Goal: Find specific page/section: Find specific page/section

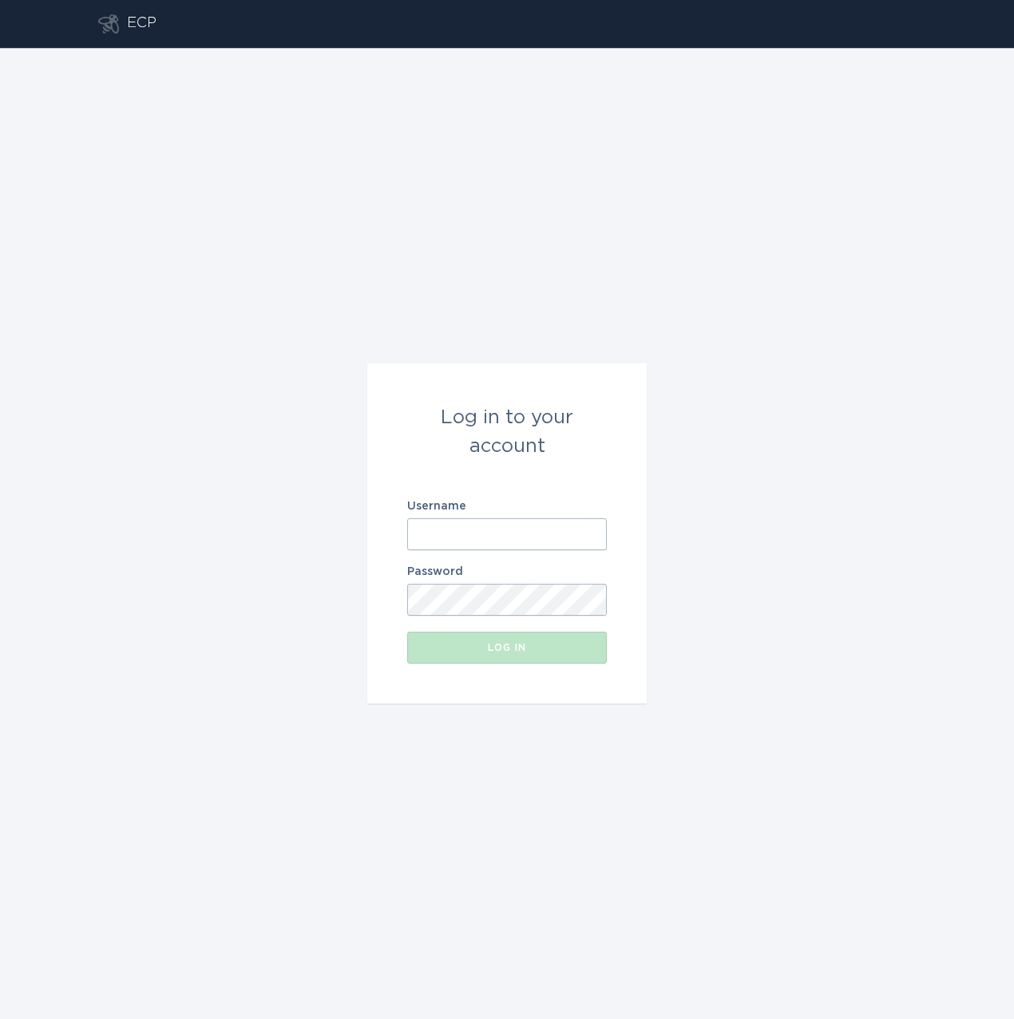
click at [480, 530] on input "Username" at bounding box center [507, 534] width 200 height 32
type input "r"
paste input "mailto:AEPowerPartner@austinenergy.com"
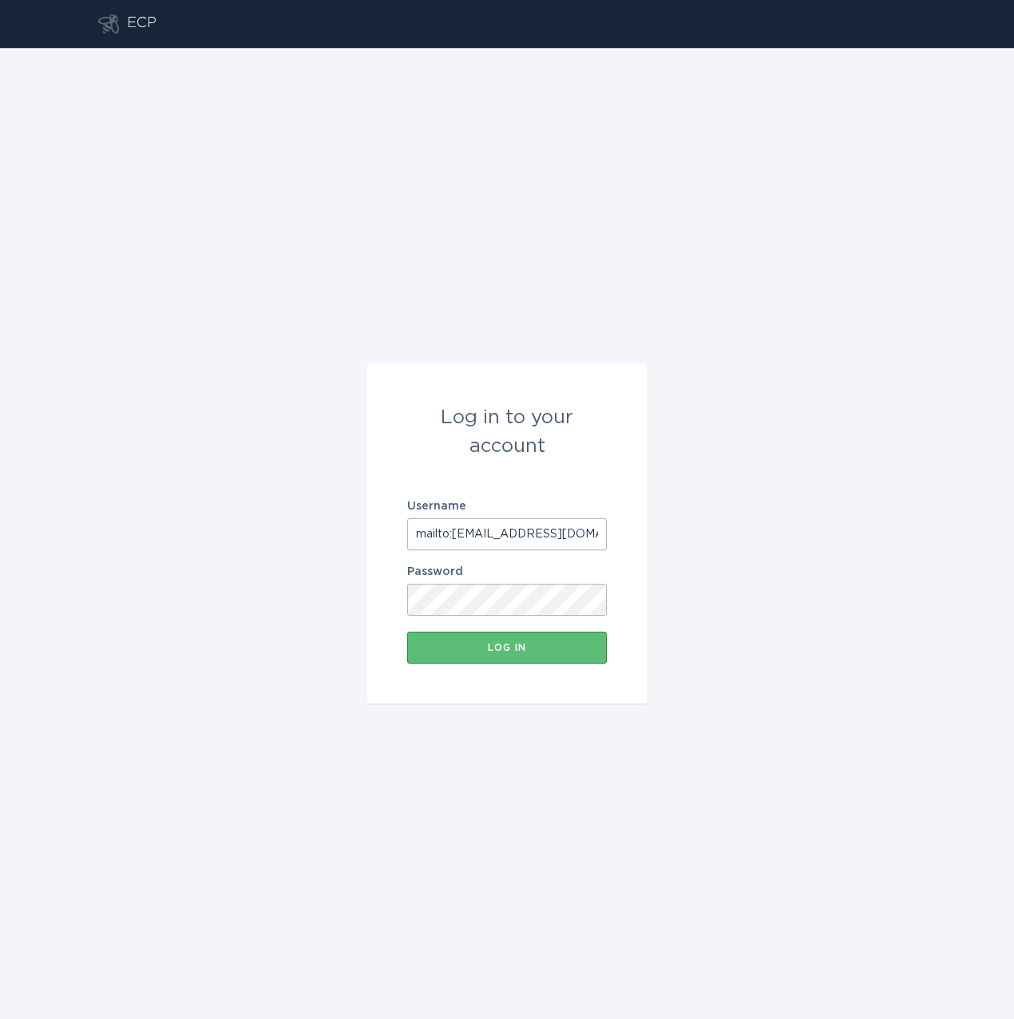
drag, startPoint x: 454, startPoint y: 532, endPoint x: 365, endPoint y: 530, distance: 89.5
click at [365, 530] on div "Log in to your account Username mailto:AEPowerPartner@austinenergy.com Password…" at bounding box center [507, 533] width 1014 height 971
type input "[EMAIL_ADDRESS][DOMAIN_NAME]"
click at [301, 614] on div "Log in to your account Username AEPowerPartner@austinenergy.com Password Log in" at bounding box center [507, 533] width 1014 height 971
click at [809, 369] on div "Log in to your account Username AEPowerPartner@austinenergy.com Password Log in" at bounding box center [507, 533] width 1014 height 971
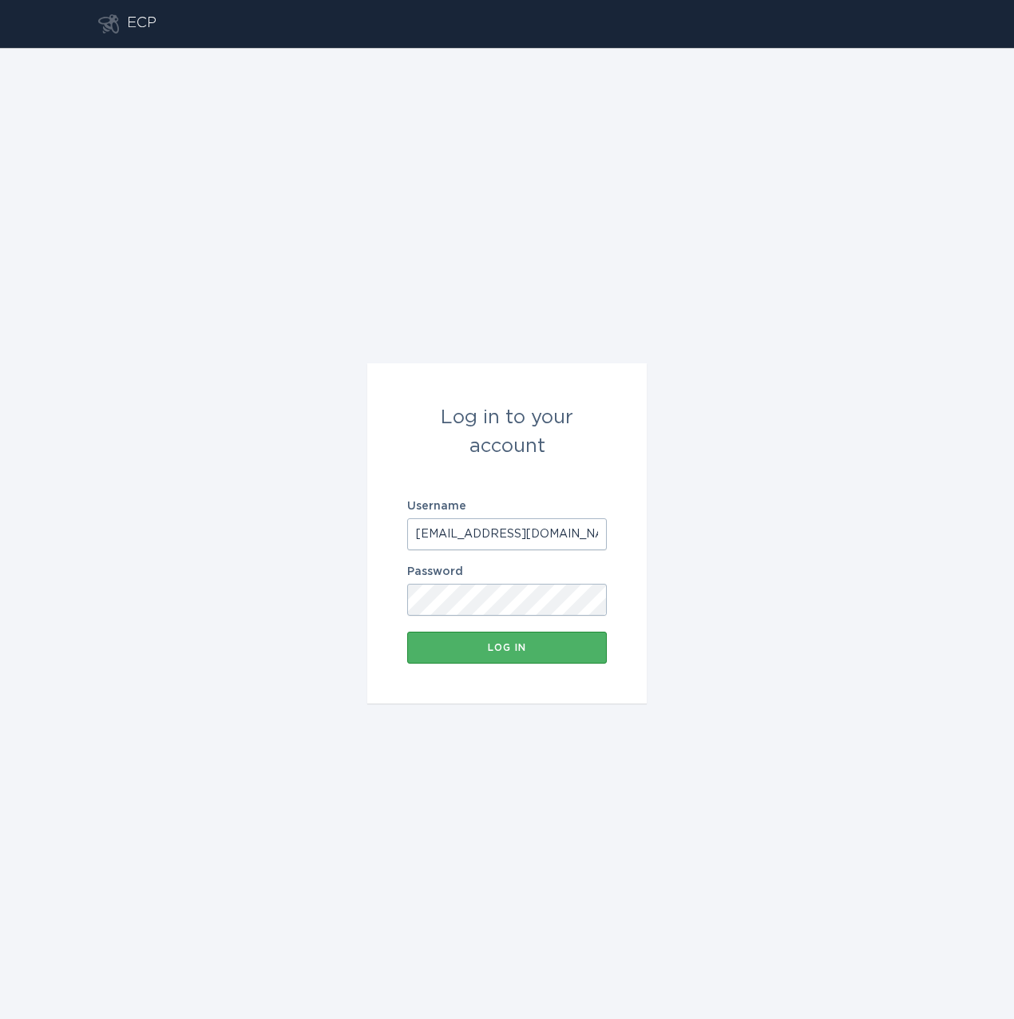
click at [471, 632] on button "Log in" at bounding box center [507, 648] width 200 height 32
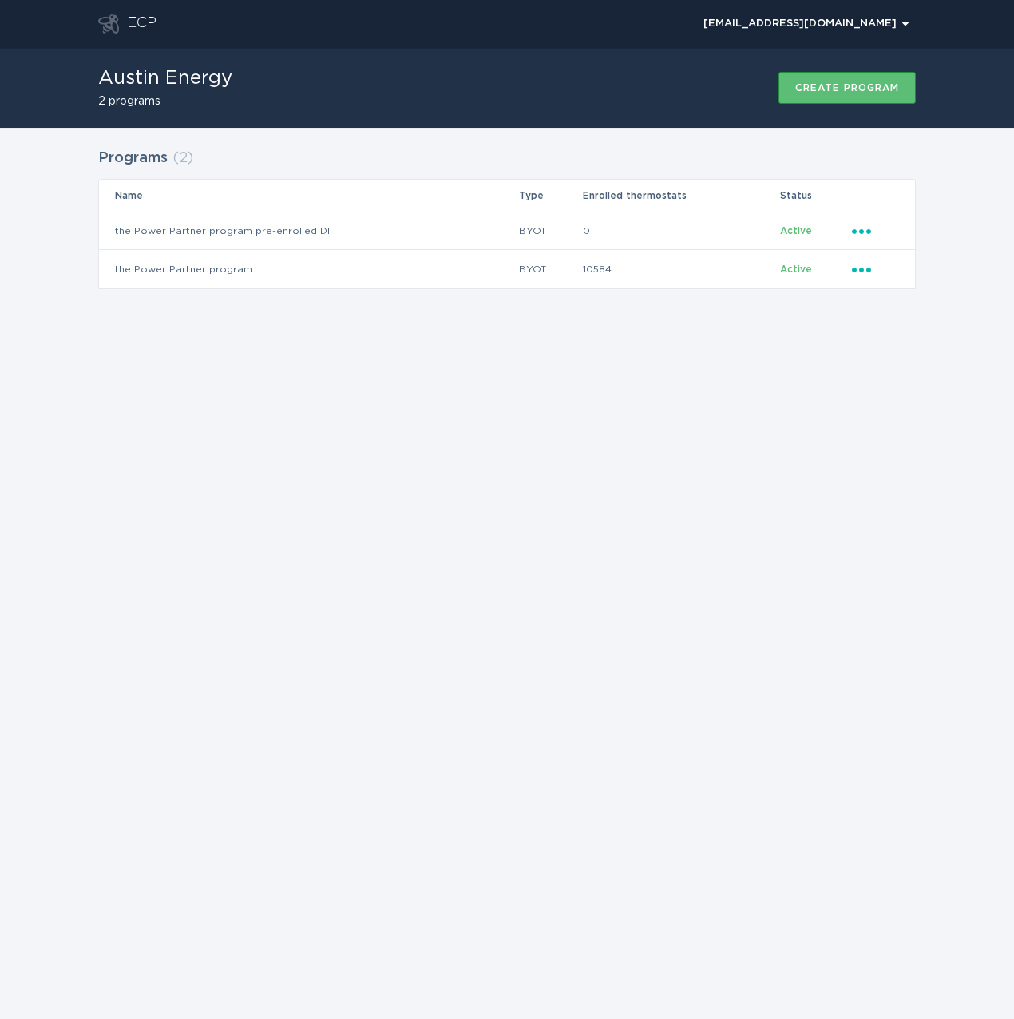
drag, startPoint x: 590, startPoint y: 0, endPoint x: 420, endPoint y: 470, distance: 499.5
click at [420, 470] on div "ECP AEPowerPartner@austinenergy.com Chevron Austin Energy 2 programs Create pro…" at bounding box center [507, 509] width 1014 height 1019
click at [179, 268] on td "the Power Partner program" at bounding box center [308, 269] width 419 height 38
click at [792, 268] on span "Active" at bounding box center [796, 269] width 32 height 10
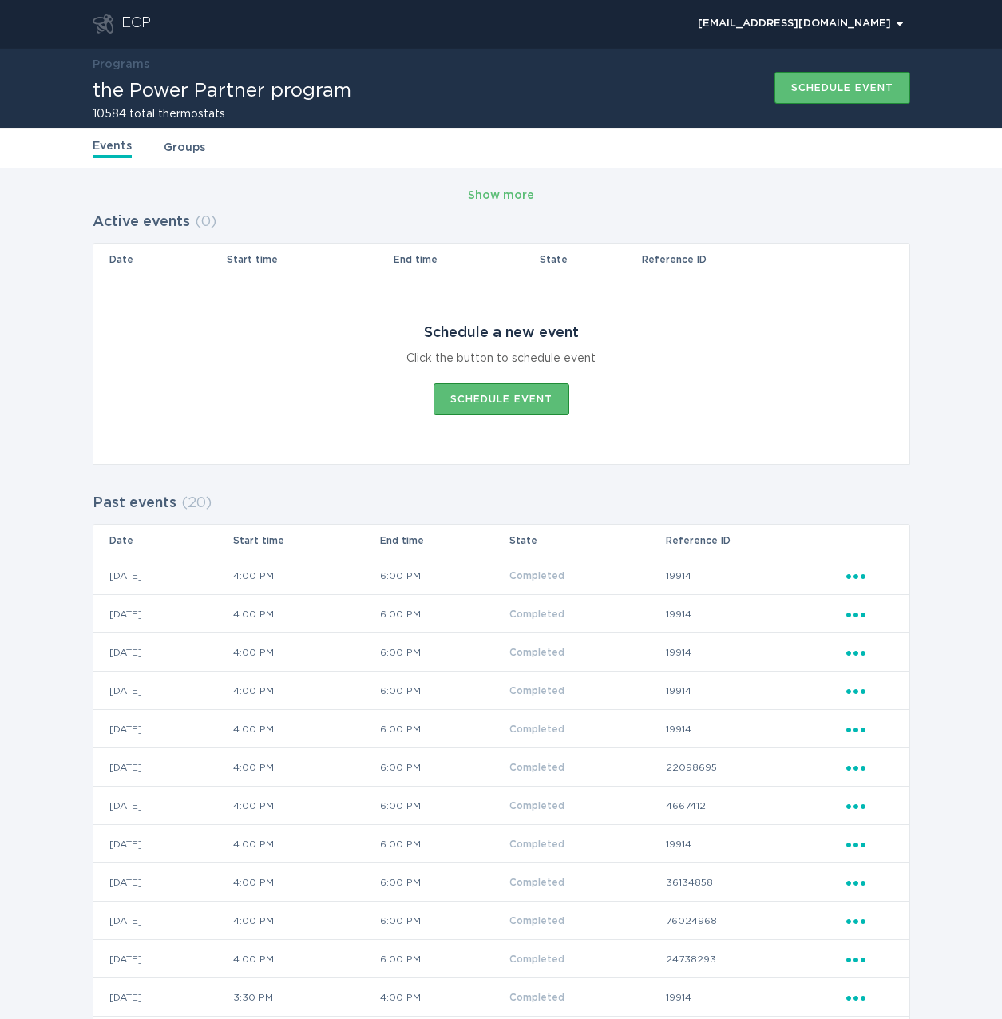
click at [180, 151] on link "Groups" at bounding box center [185, 148] width 42 height 18
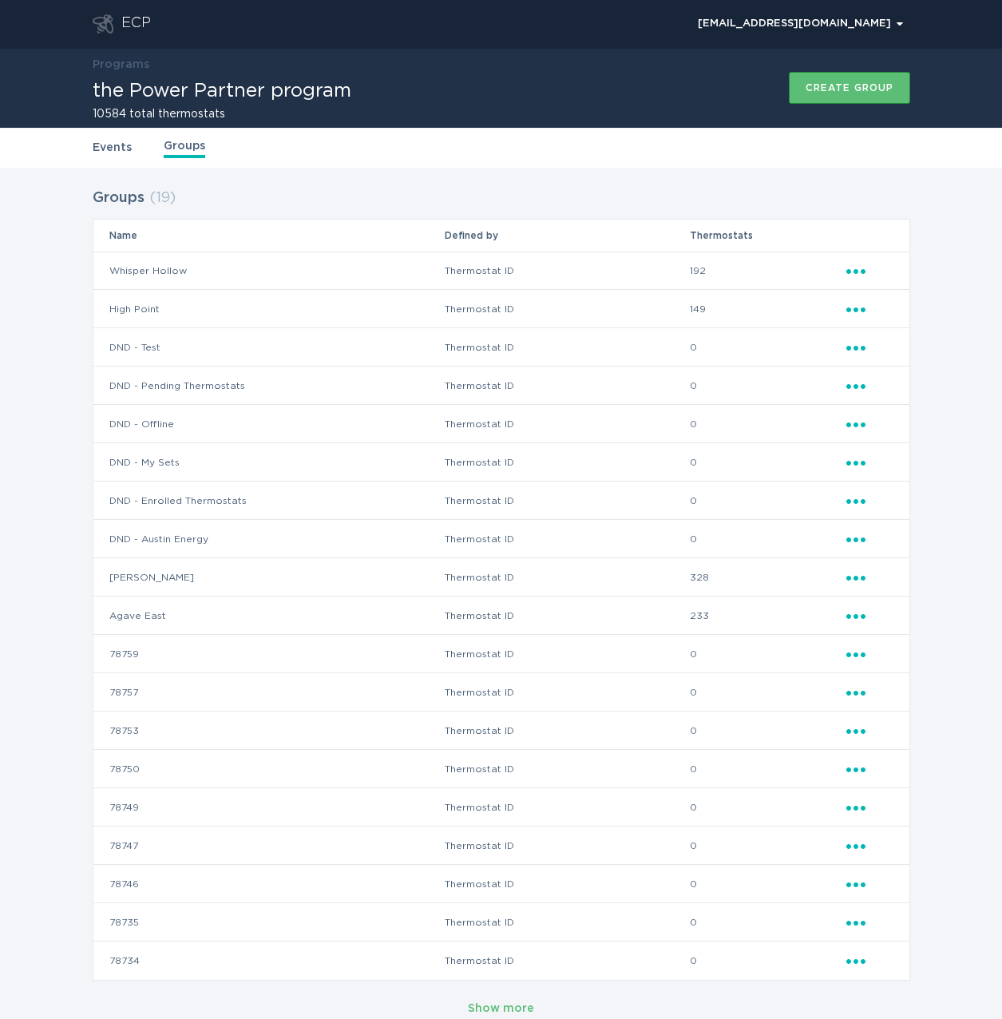
click at [856, 272] on icon "Popover menu" at bounding box center [856, 271] width 19 height 5
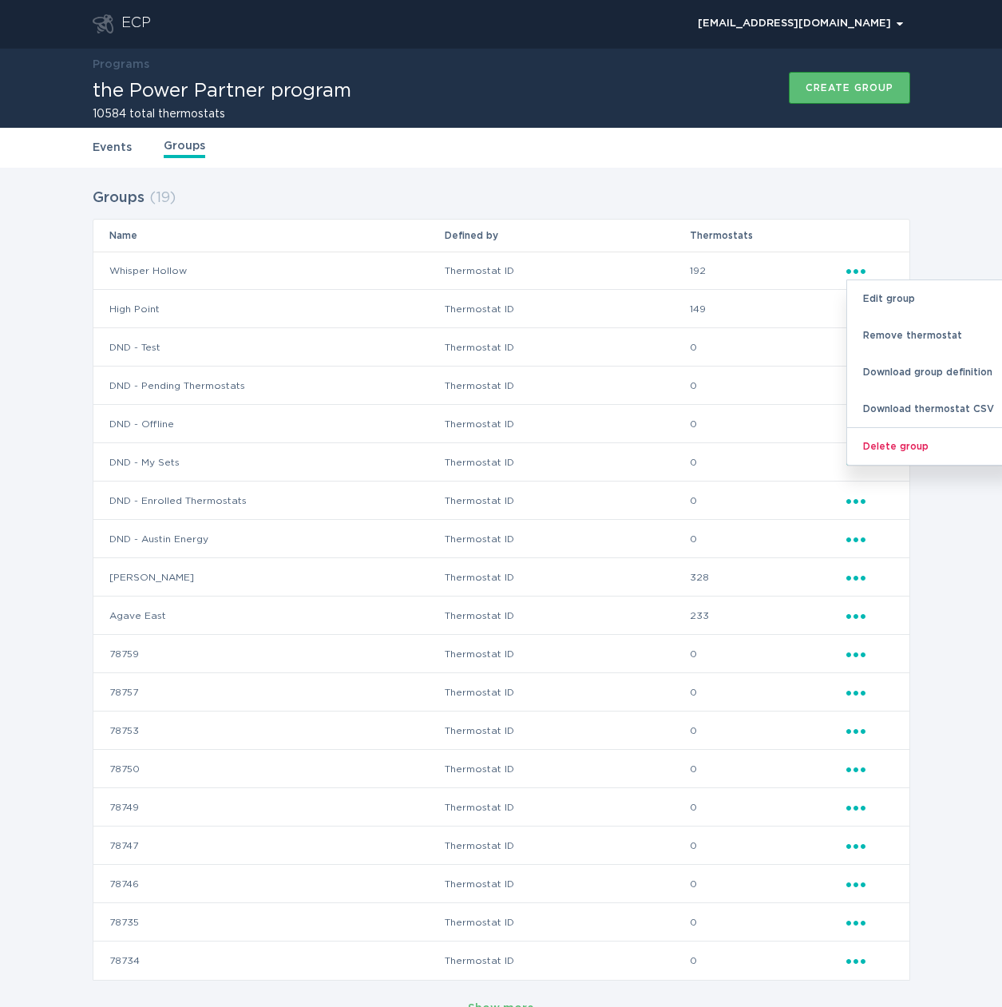
click at [943, 220] on div "Groups ( 19 ) Name Defined by Thermostats Whisper Hollow Thermostat ID 192 Elli…" at bounding box center [501, 602] width 1002 height 869
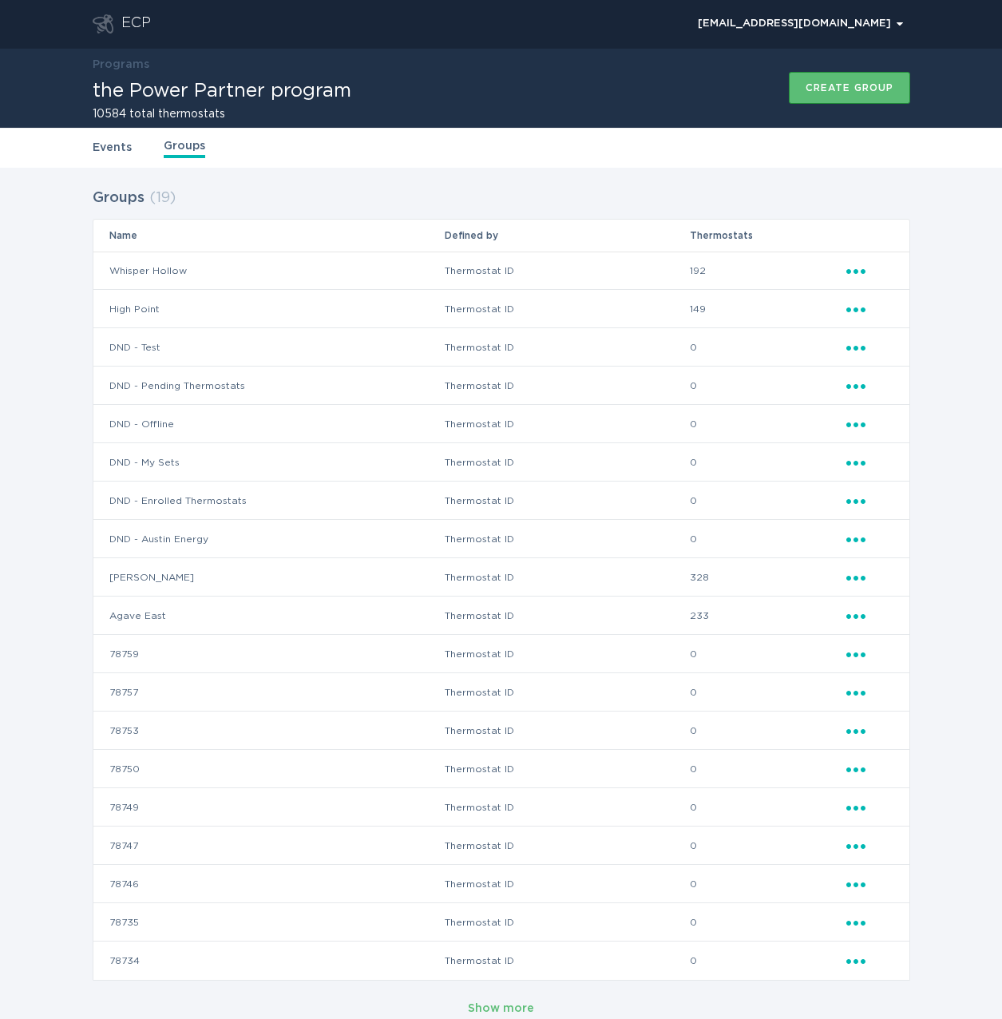
click at [481, 275] on td "Thermostat ID" at bounding box center [566, 271] width 245 height 38
click at [165, 273] on td "Whisper Hollow" at bounding box center [268, 271] width 351 height 38
click at [843, 263] on td "192" at bounding box center [767, 271] width 157 height 38
click at [847, 268] on icon "Ellipsis" at bounding box center [858, 269] width 22 height 14
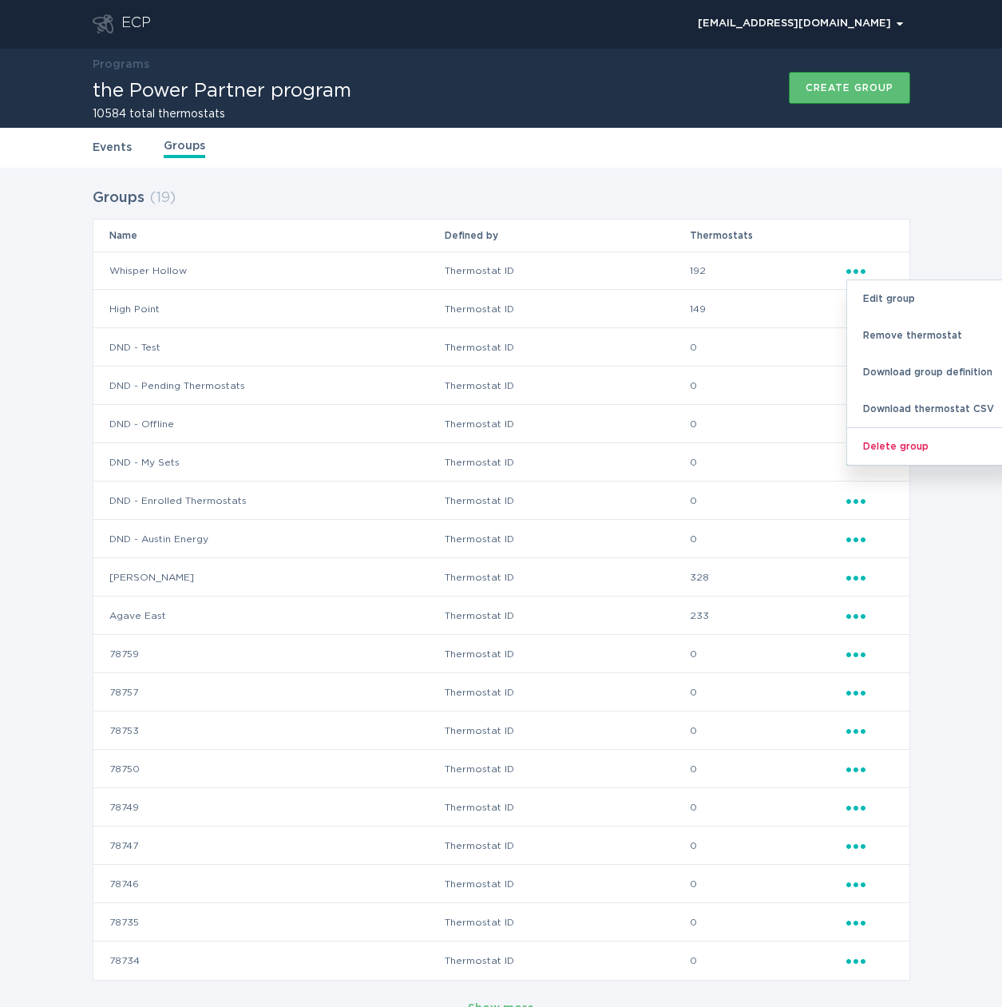
click at [533, 167] on div "Events Groups" at bounding box center [502, 148] width 818 height 40
